Goal: Information Seeking & Learning: Find specific page/section

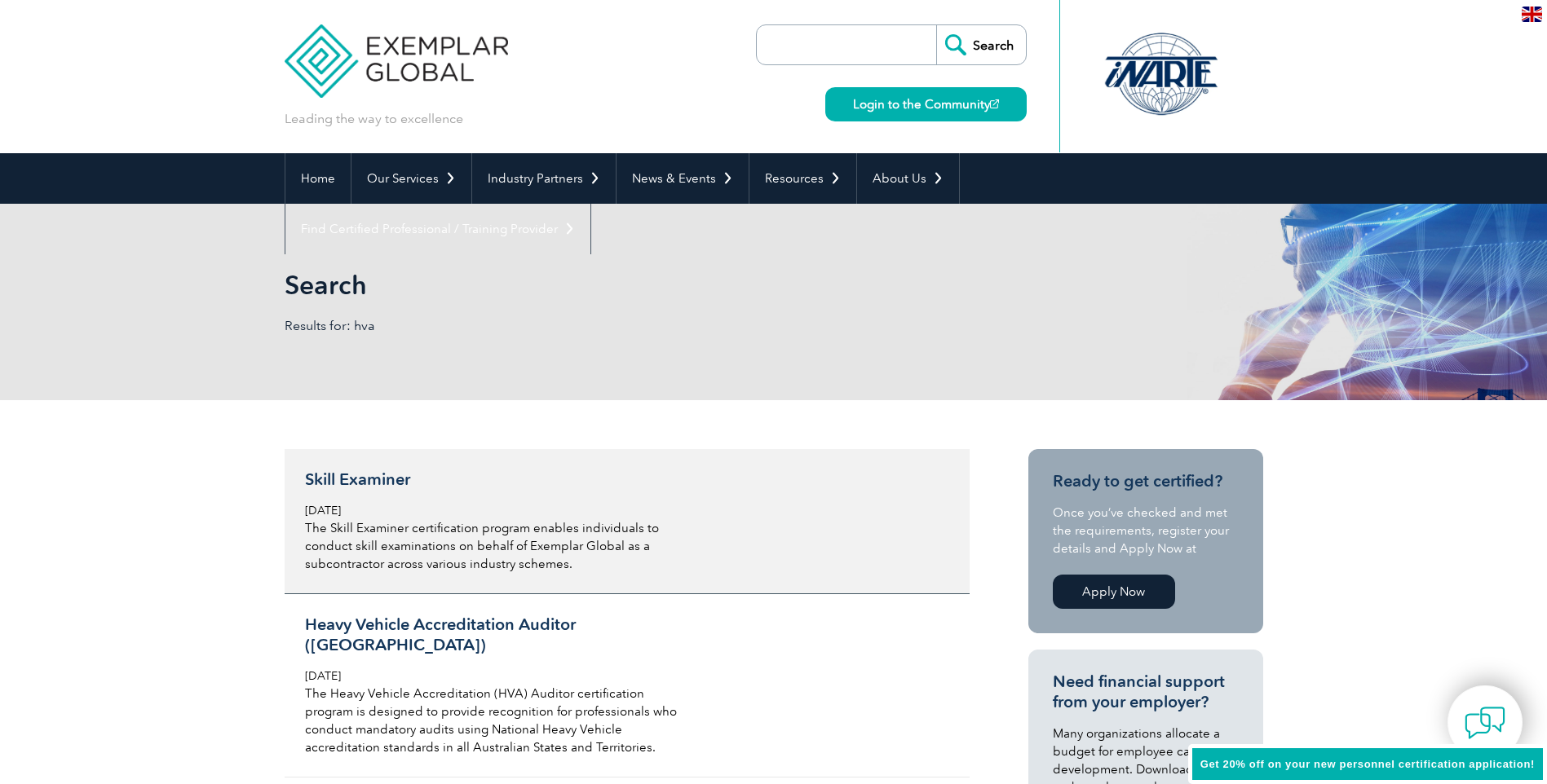
click at [400, 478] on h3 "Skill Examiner" at bounding box center [498, 479] width 387 height 21
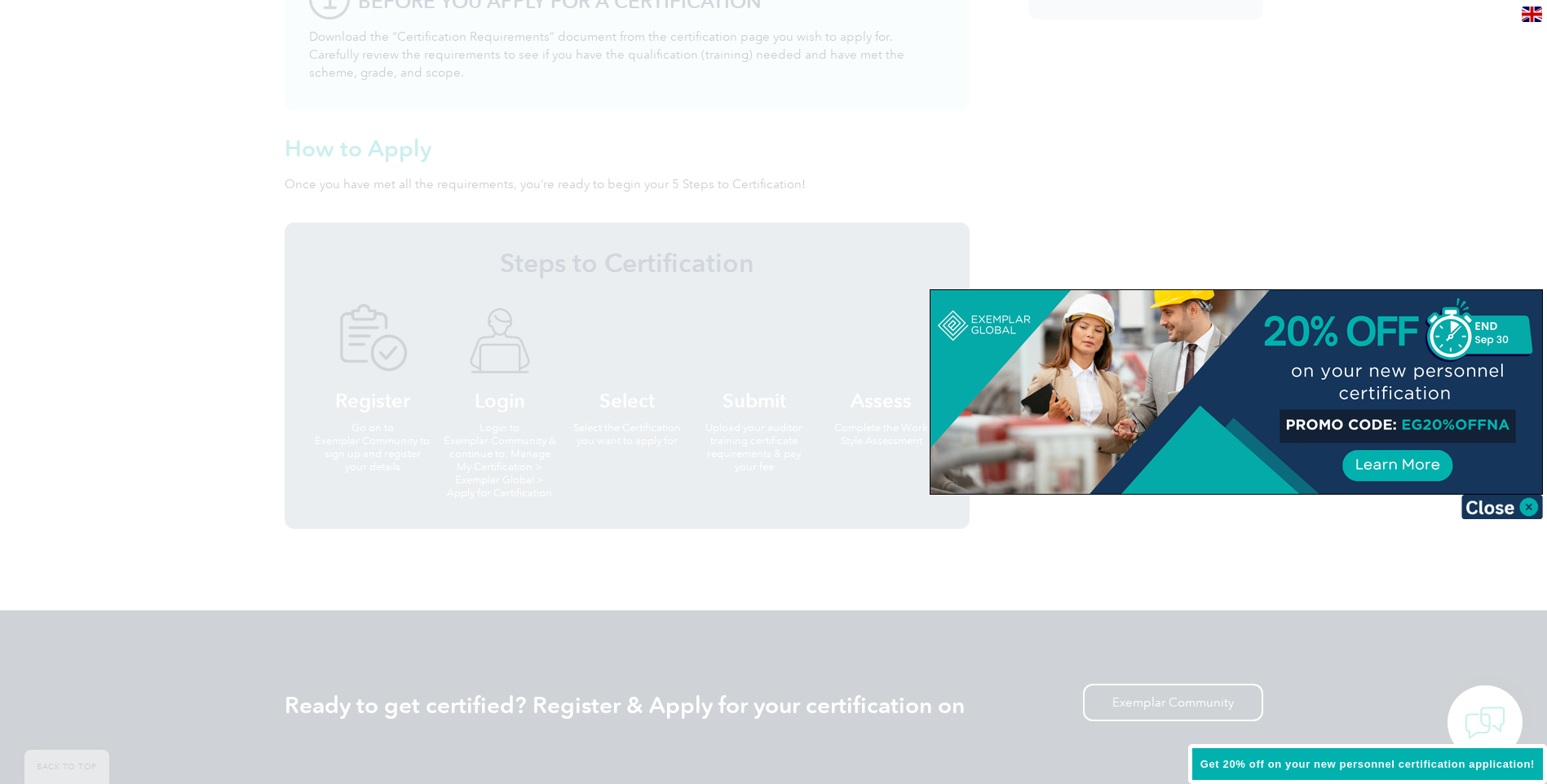
scroll to position [1583, 0]
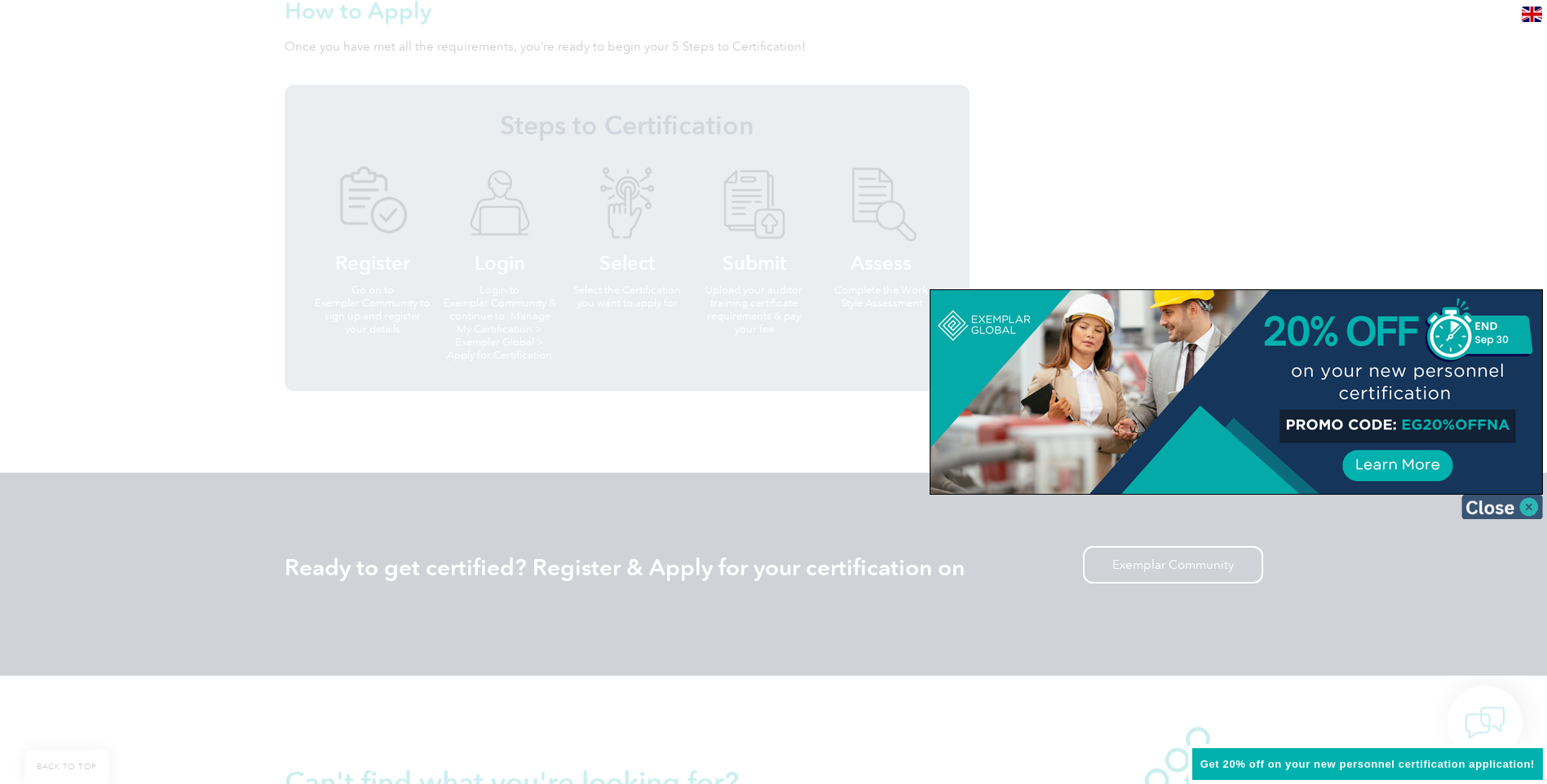
click at [1504, 506] on img at bounding box center [1502, 506] width 81 height 24
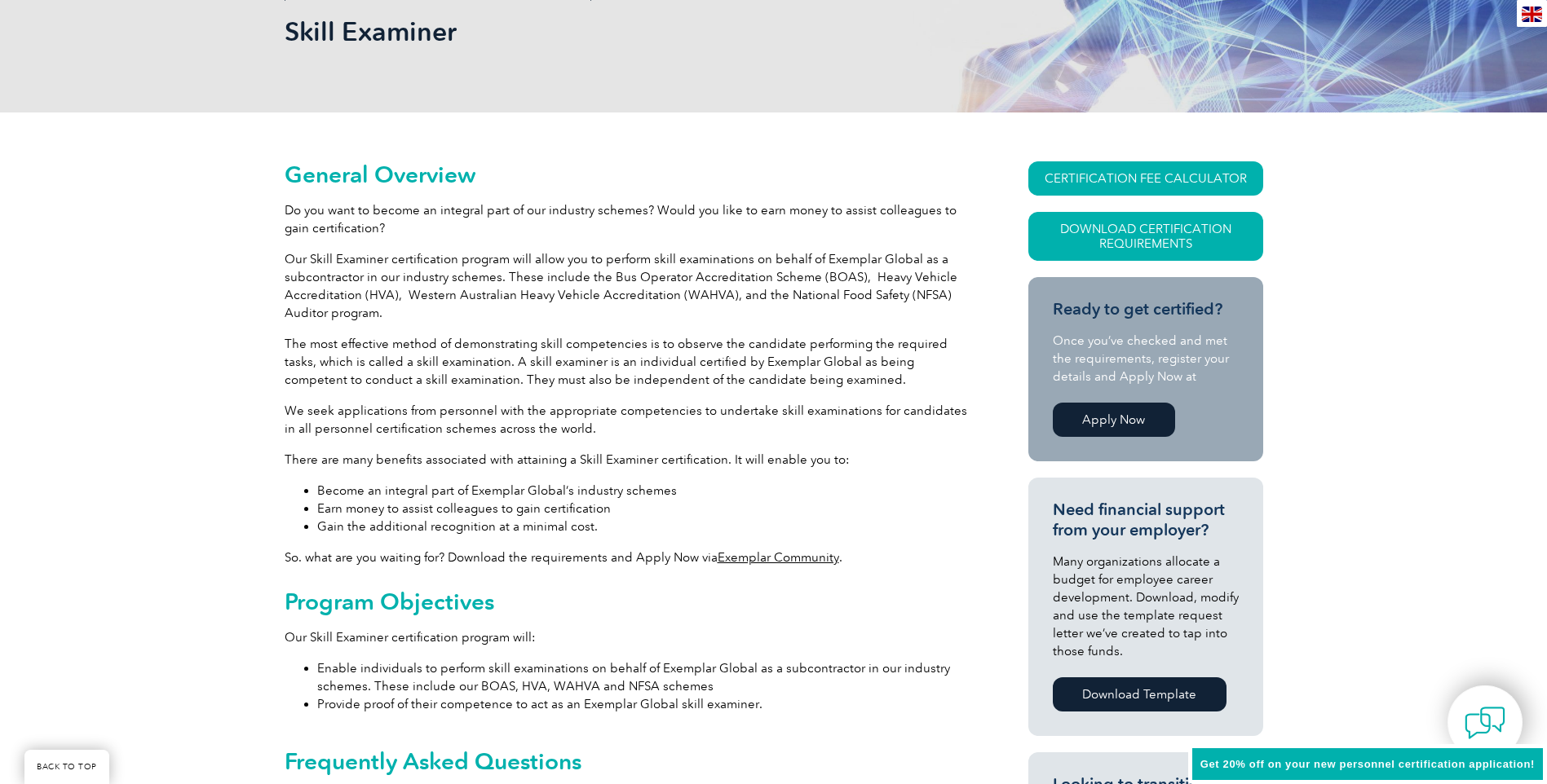
scroll to position [0, 0]
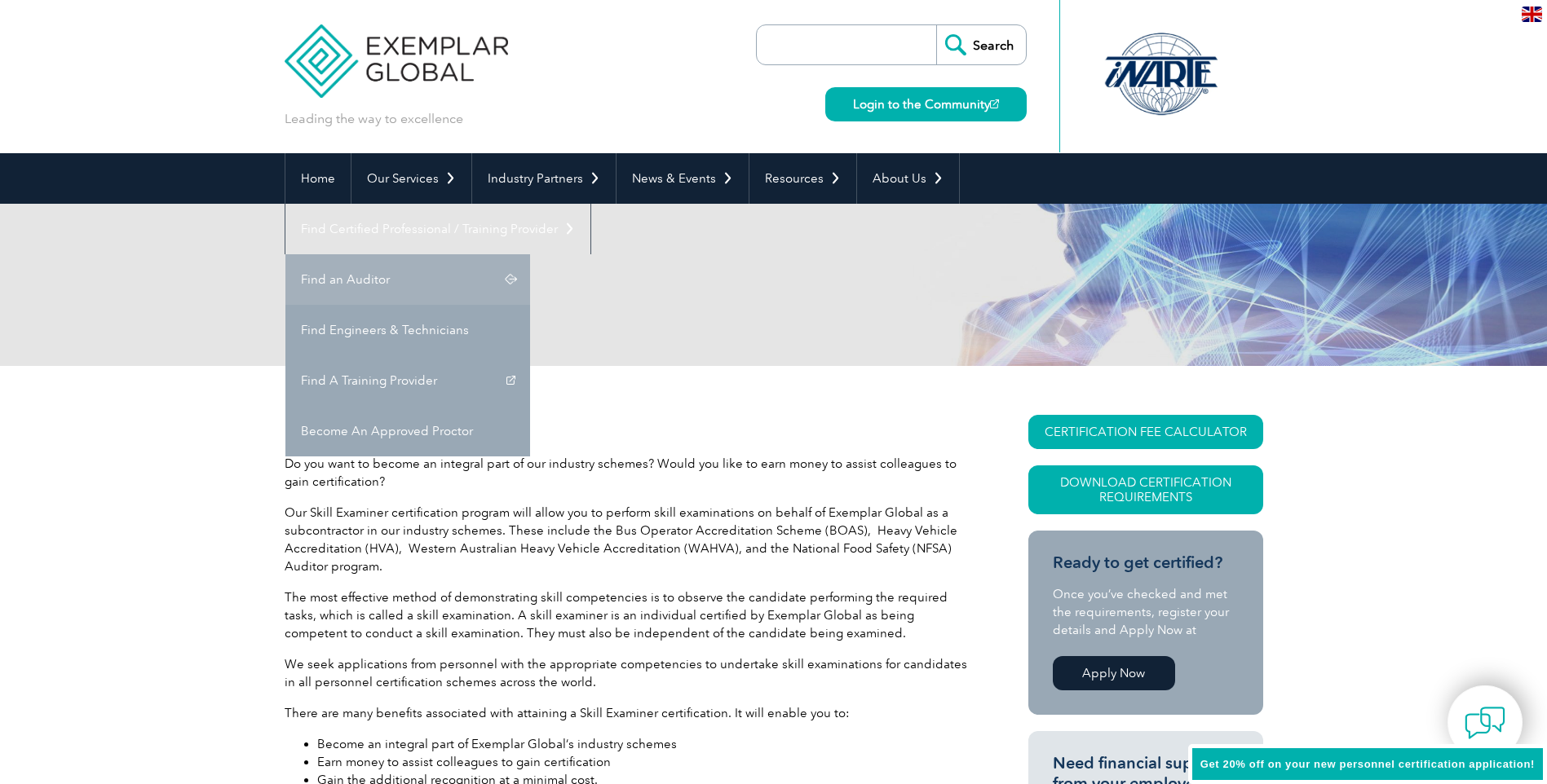
click at [530, 254] on link "Find an Auditor" at bounding box center [407, 279] width 244 height 50
